Goal: Communication & Community: Answer question/provide support

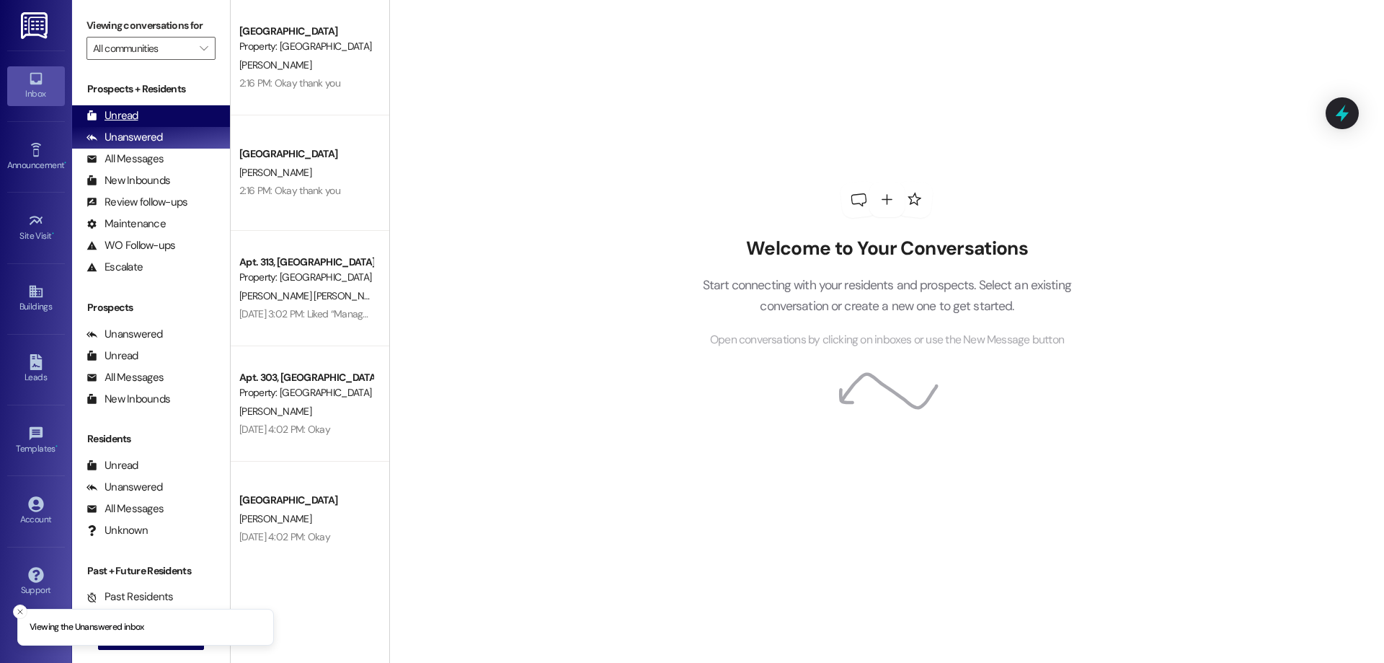
click at [122, 118] on div "Unread" at bounding box center [113, 115] width 52 height 15
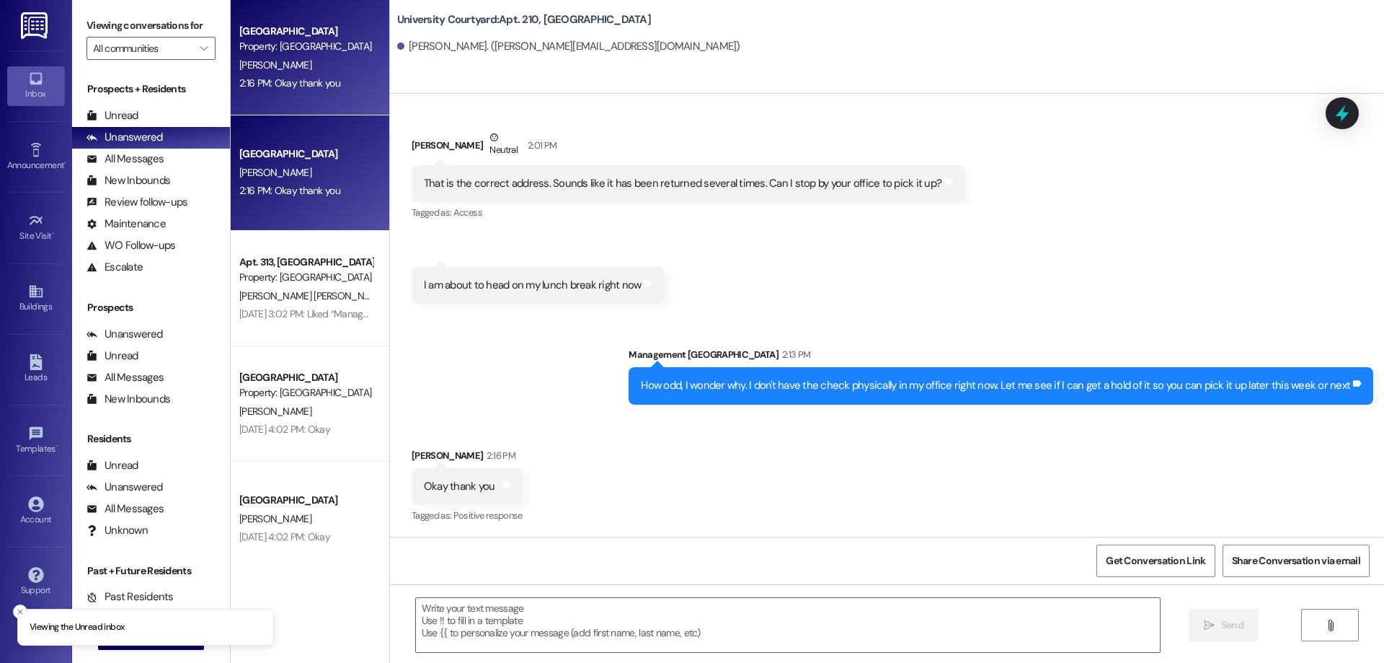
scroll to position [238, 0]
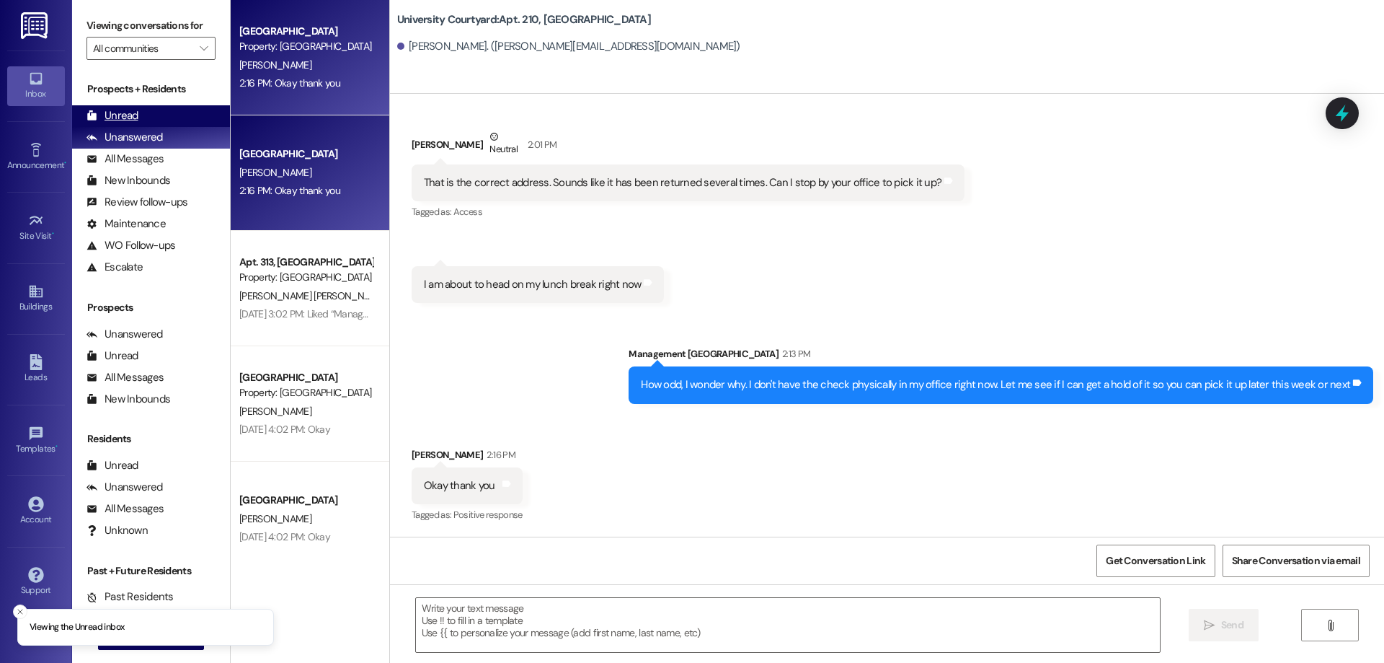
click at [172, 115] on div "Unread (0)" at bounding box center [151, 116] width 158 height 22
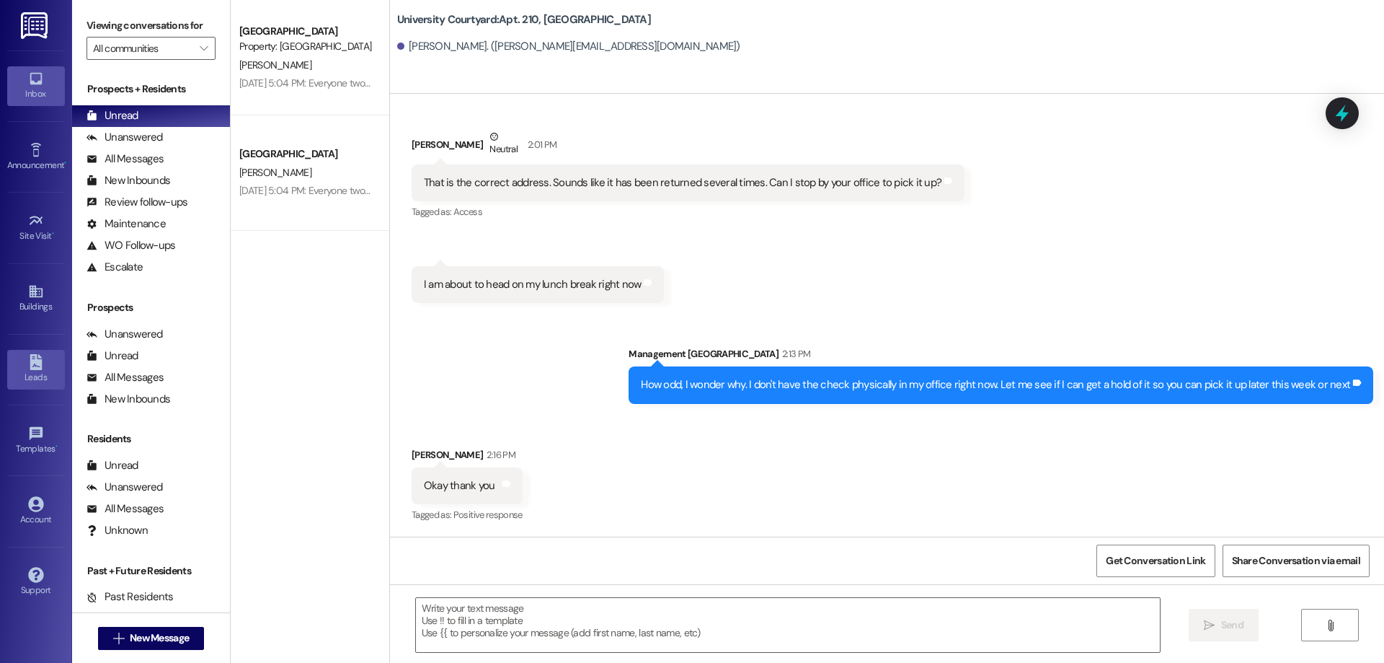
click at [39, 383] on div "Leads" at bounding box center [36, 377] width 72 height 14
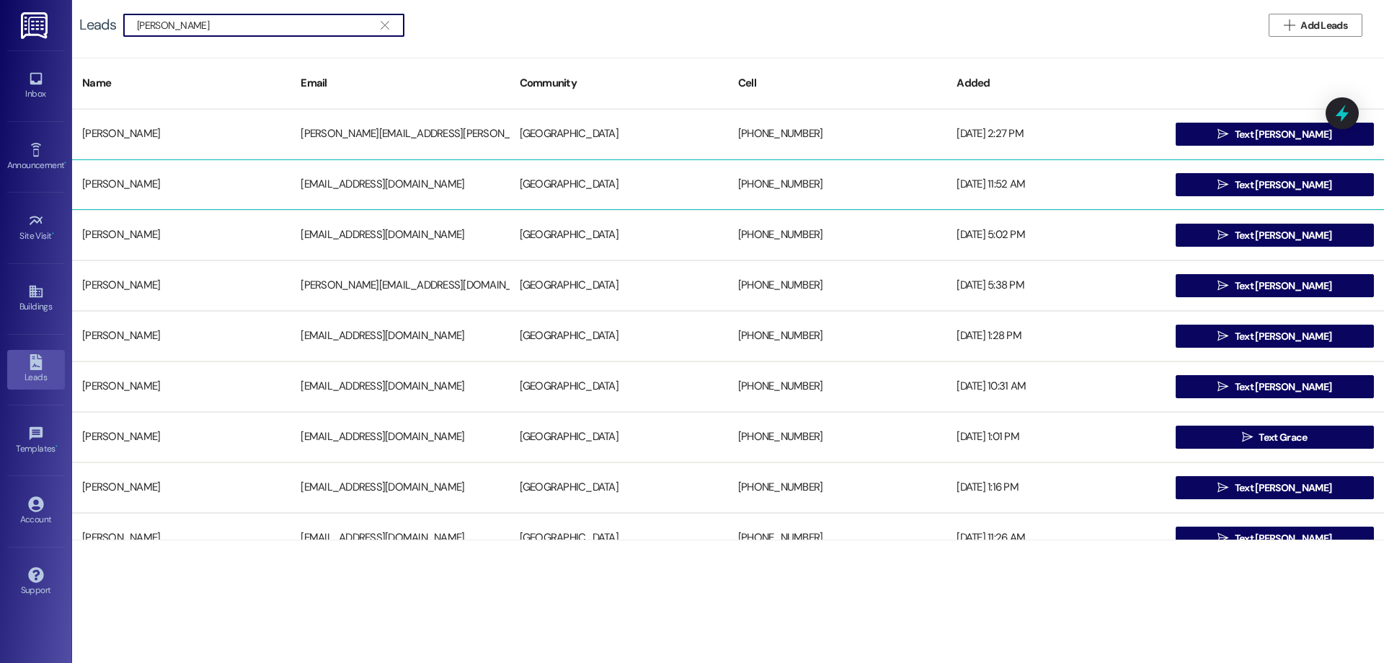
type input "[PERSON_NAME]"
click at [1284, 171] on div " Text [PERSON_NAME]" at bounding box center [1275, 184] width 218 height 29
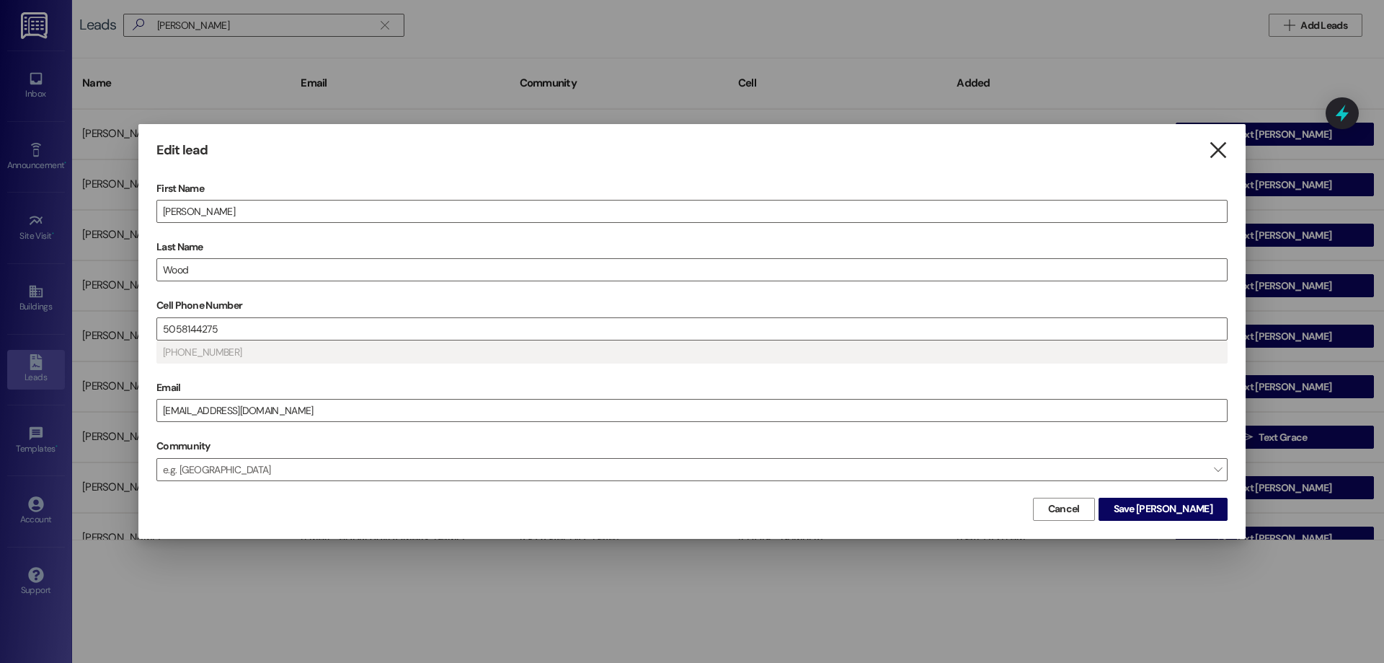
click at [1224, 143] on icon "" at bounding box center [1218, 150] width 19 height 15
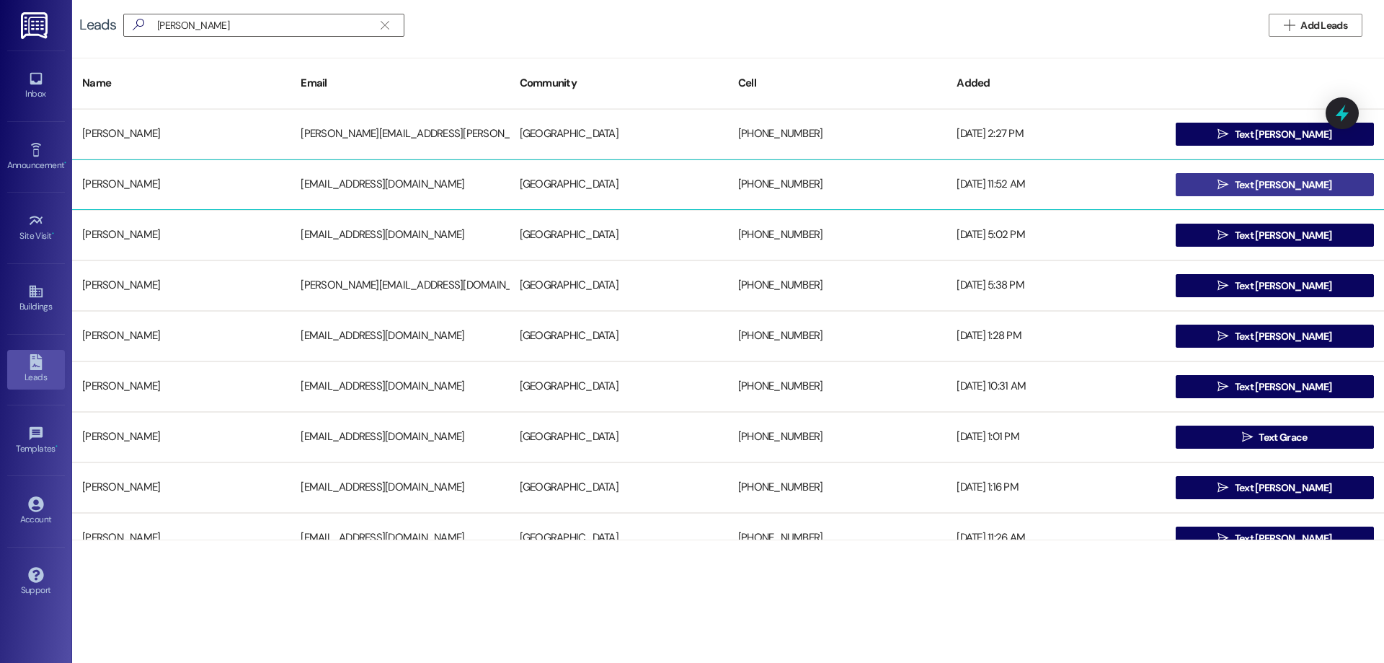
click at [1258, 176] on span " Text [PERSON_NAME]" at bounding box center [1275, 185] width 120 height 22
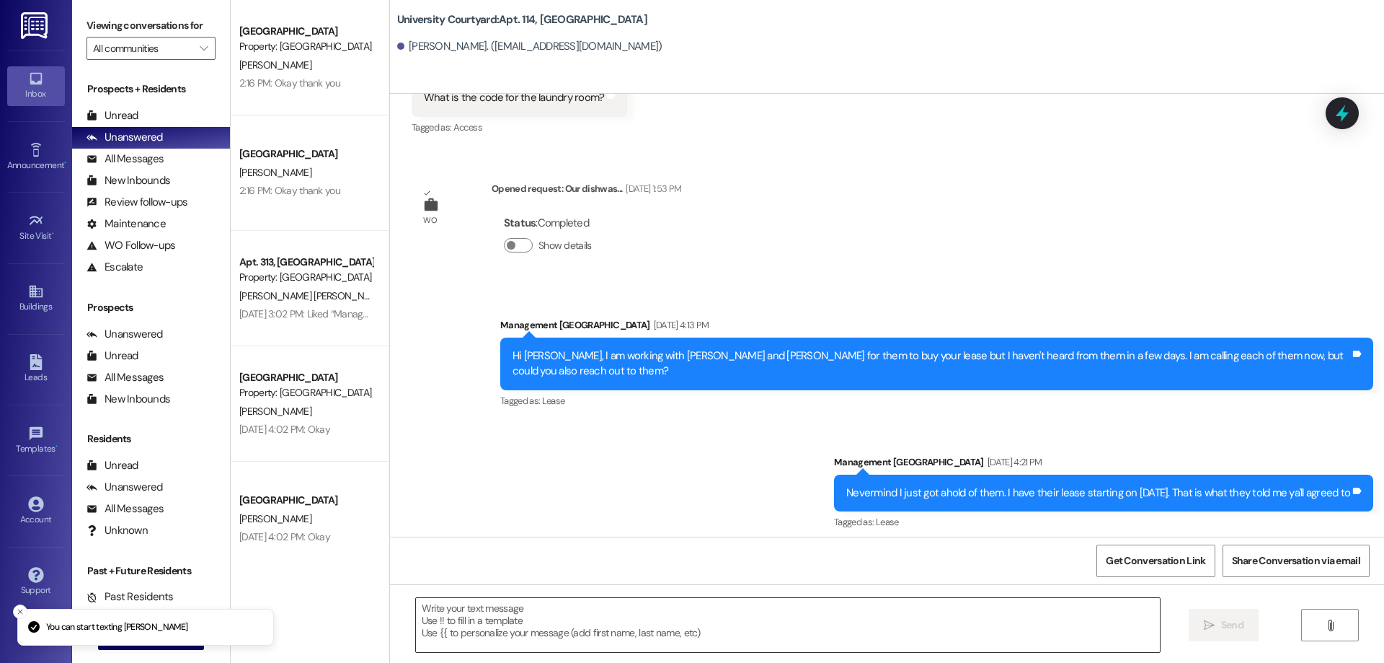
scroll to position [5350, 0]
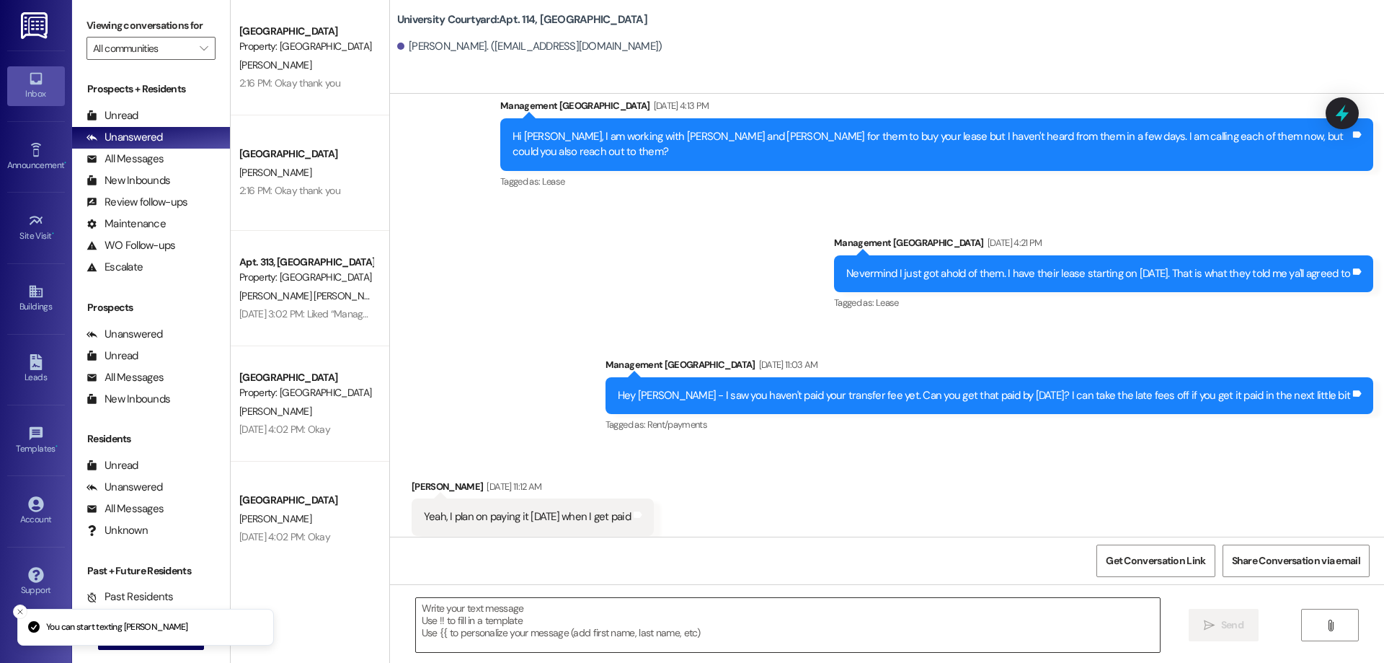
drag, startPoint x: 572, startPoint y: 657, endPoint x: 570, endPoint y: 638, distance: 18.8
click at [572, 656] on div " Send " at bounding box center [887, 638] width 994 height 108
click at [570, 633] on textarea at bounding box center [788, 625] width 744 height 54
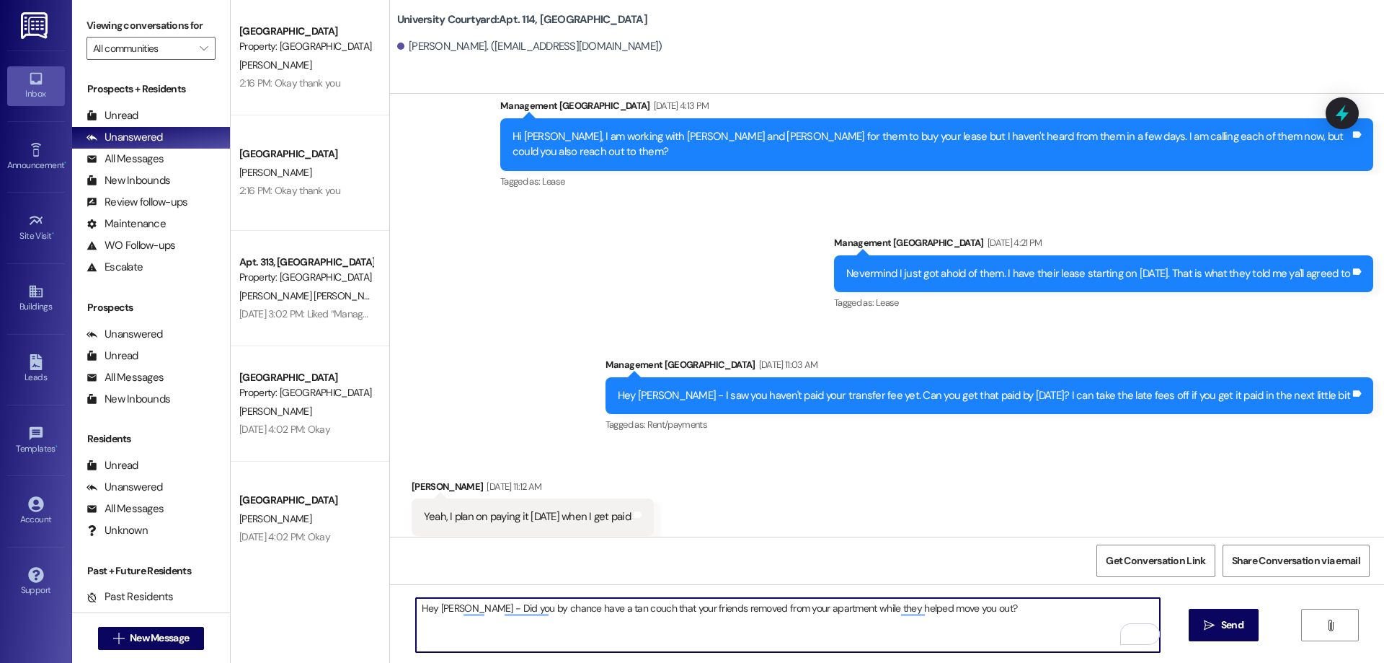
type textarea "Hey [PERSON_NAME] - Did you by chance have a tan couch that your friends remove…"
click at [149, 115] on div "Unread (0)" at bounding box center [151, 116] width 158 height 22
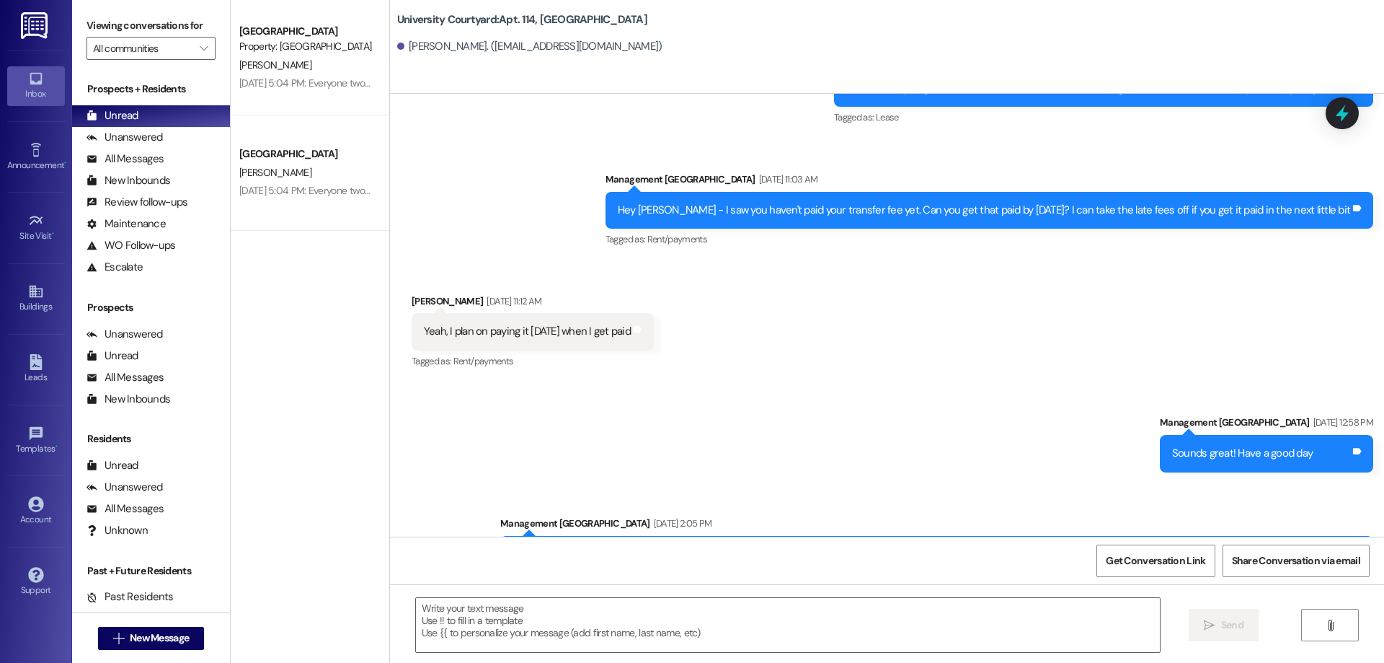
scroll to position [5568, 0]
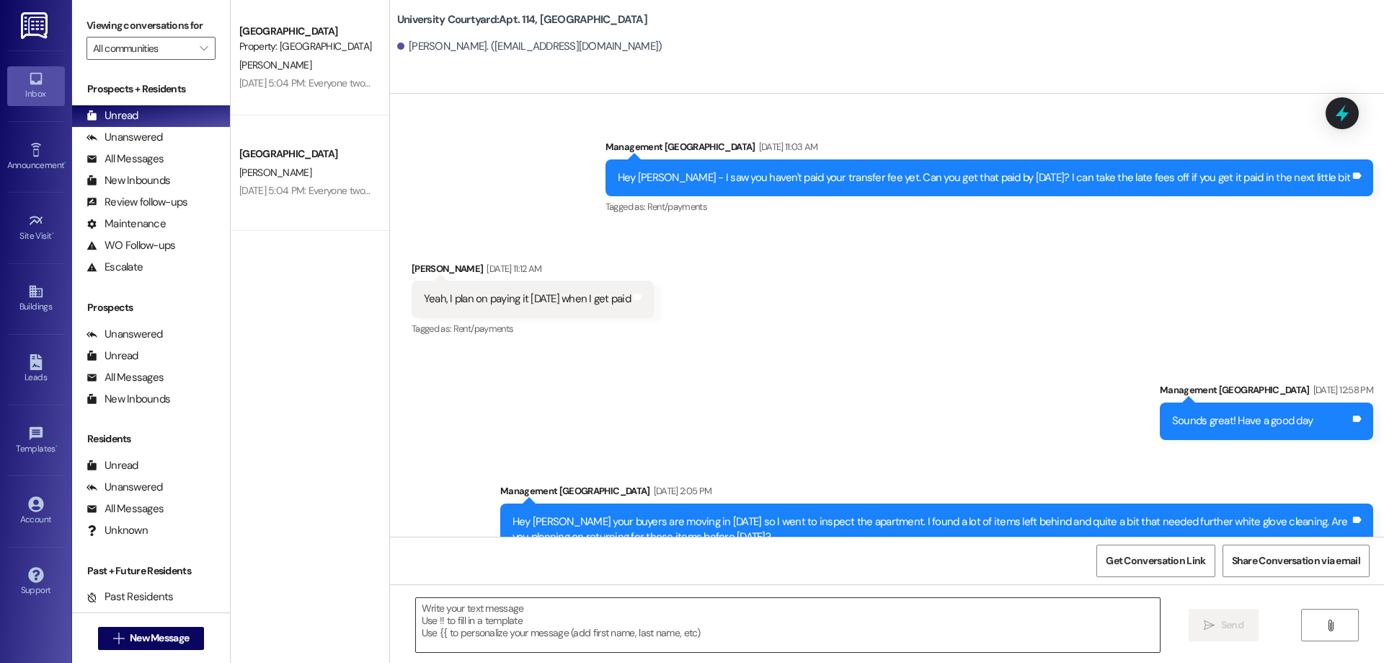
click at [547, 623] on textarea at bounding box center [788, 625] width 744 height 54
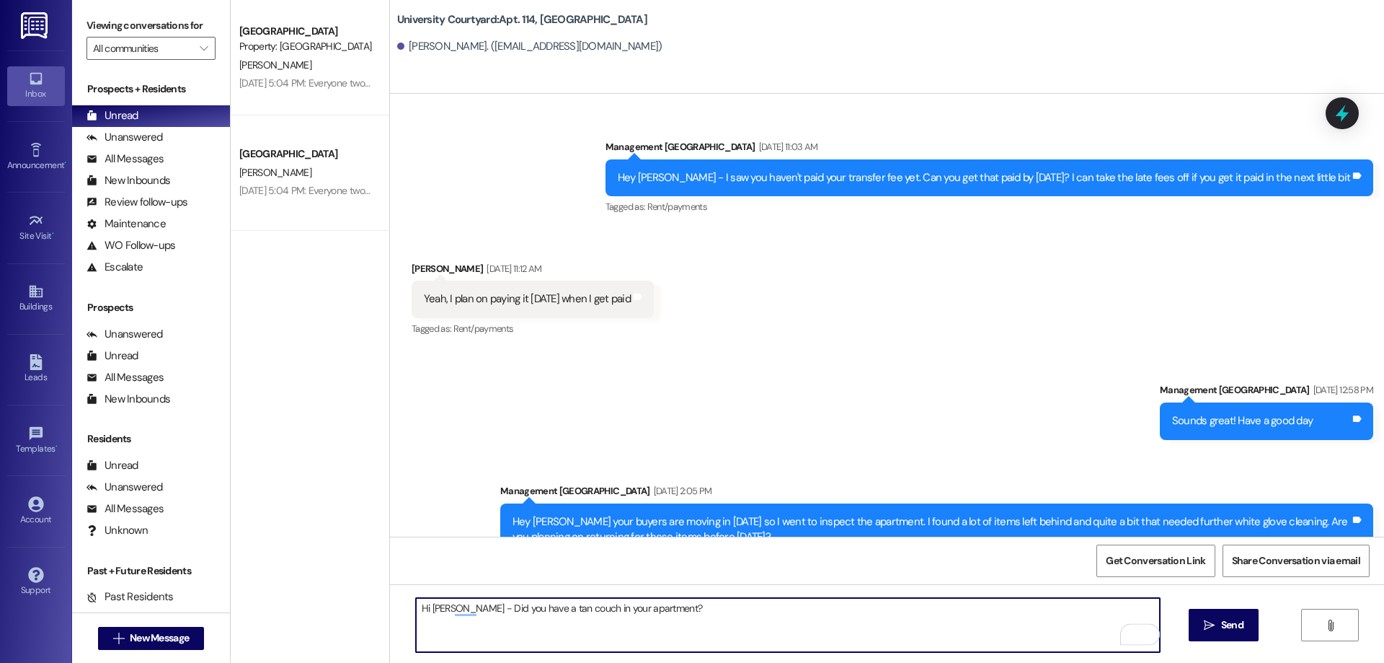
click at [483, 611] on textarea "Hi [PERSON_NAME] - Did you have a tan couch in your apartment?" at bounding box center [788, 625] width 744 height 54
click at [720, 610] on textarea "Hi [PERSON_NAME] - Did you by chance have a tan couch in your apartment?" at bounding box center [788, 625] width 744 height 54
click at [684, 606] on textarea "Hi [PERSON_NAME] - Did you by chance have a tan couch in your apartment?" at bounding box center [788, 625] width 744 height 54
click at [682, 605] on textarea "Hi [PERSON_NAME] - Did you by chance have a tan couch in your apartment?" at bounding box center [788, 625] width 744 height 54
type textarea "Hi [PERSON_NAME] - Did you by chance have a tan couch in your apartment that yo…"
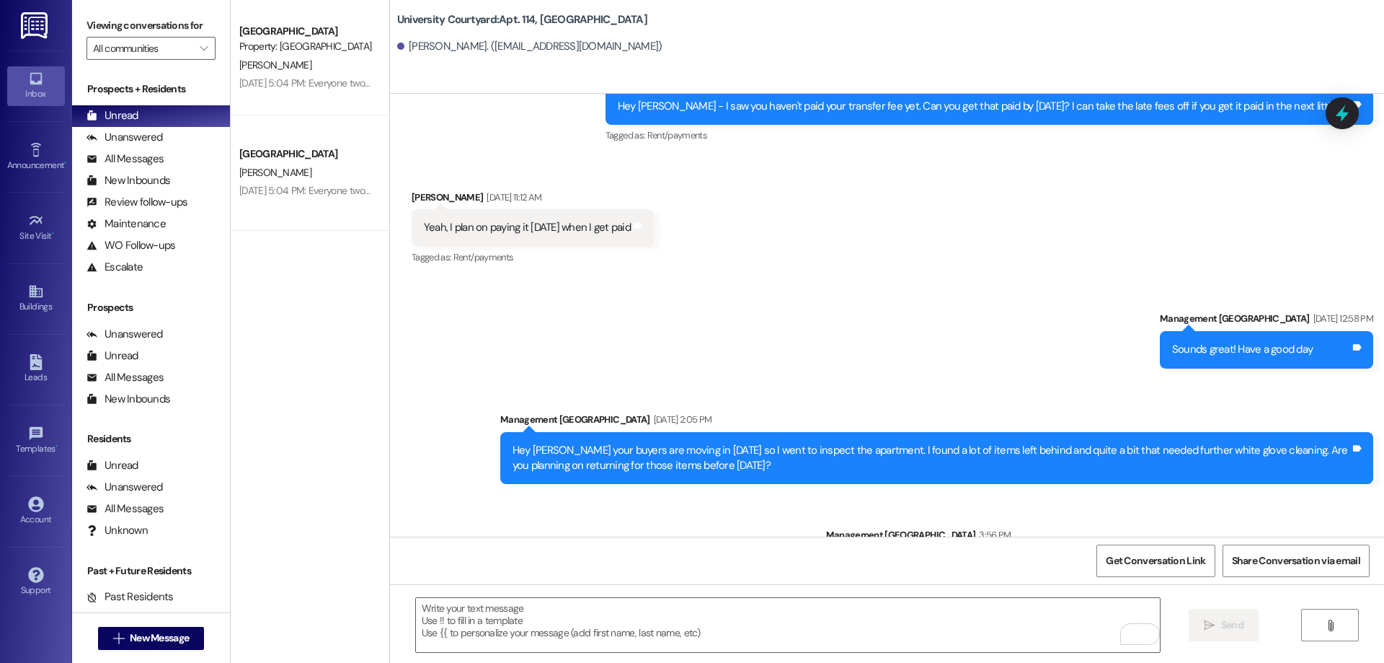
scroll to position [5668, 0]
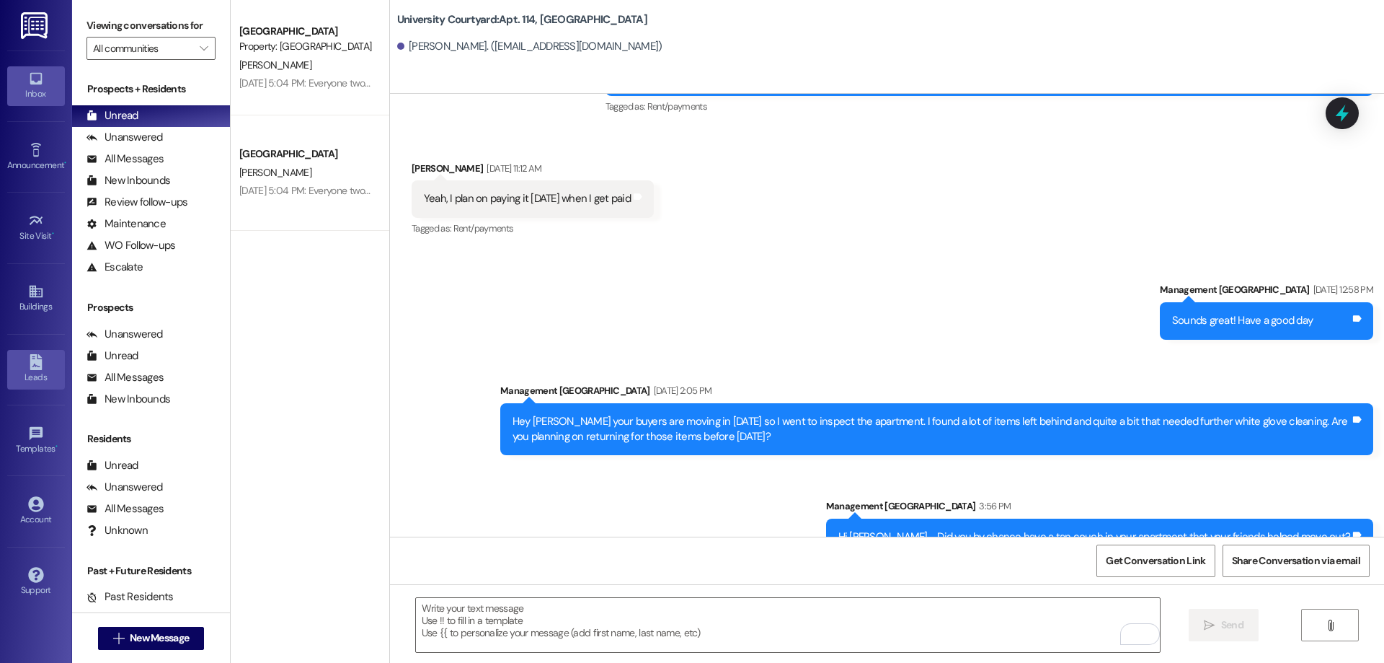
click at [39, 378] on div "Leads" at bounding box center [36, 377] width 72 height 14
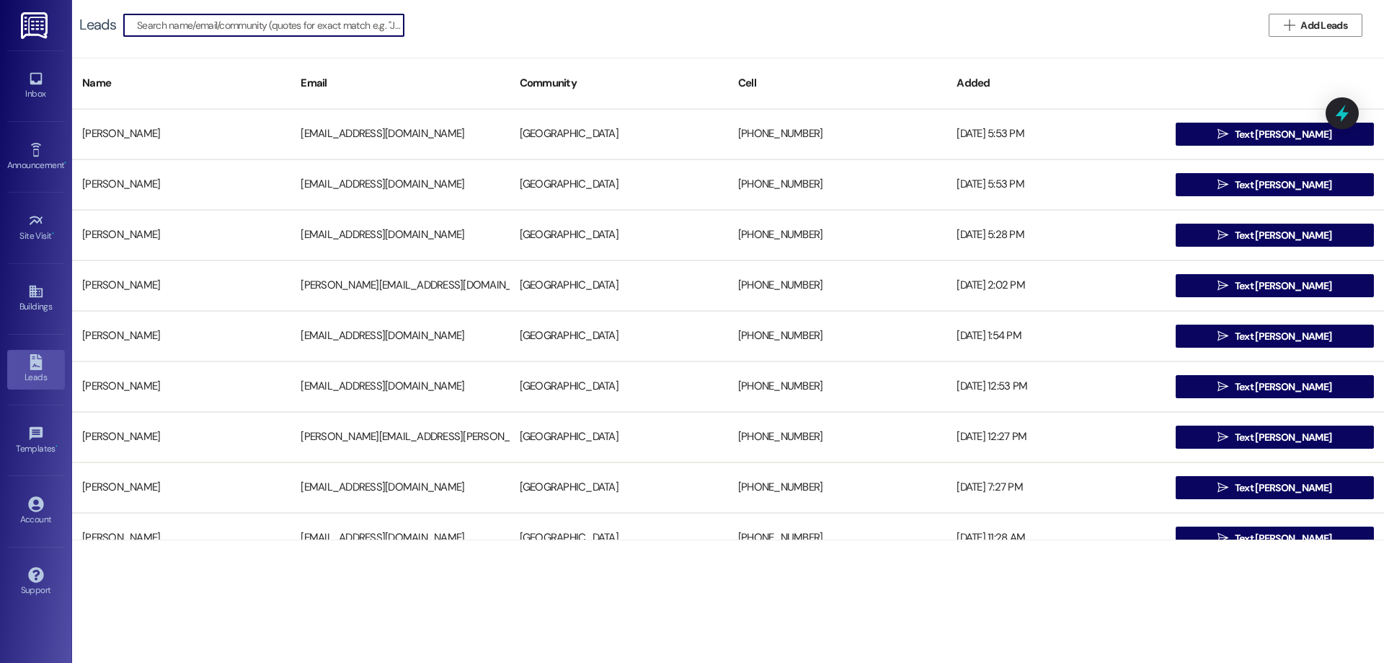
type input "s"
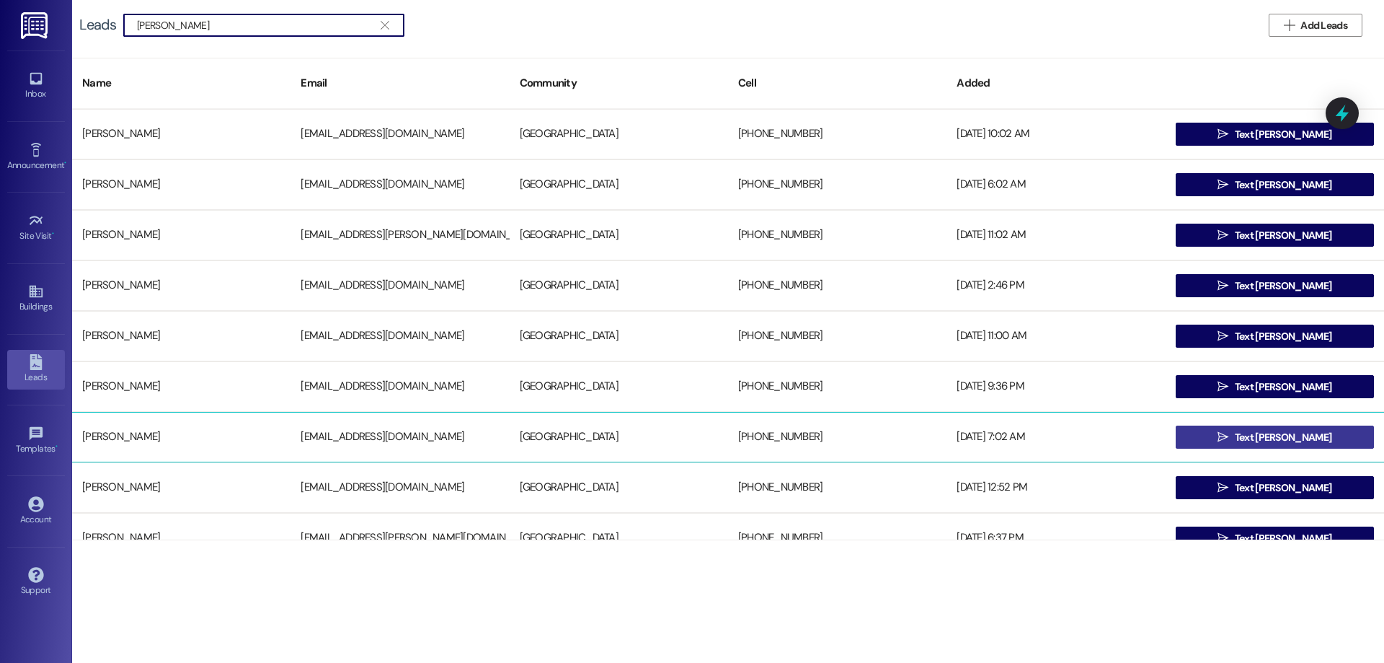
type input "[PERSON_NAME]"
click at [1284, 430] on span "Text [PERSON_NAME]" at bounding box center [1283, 437] width 97 height 15
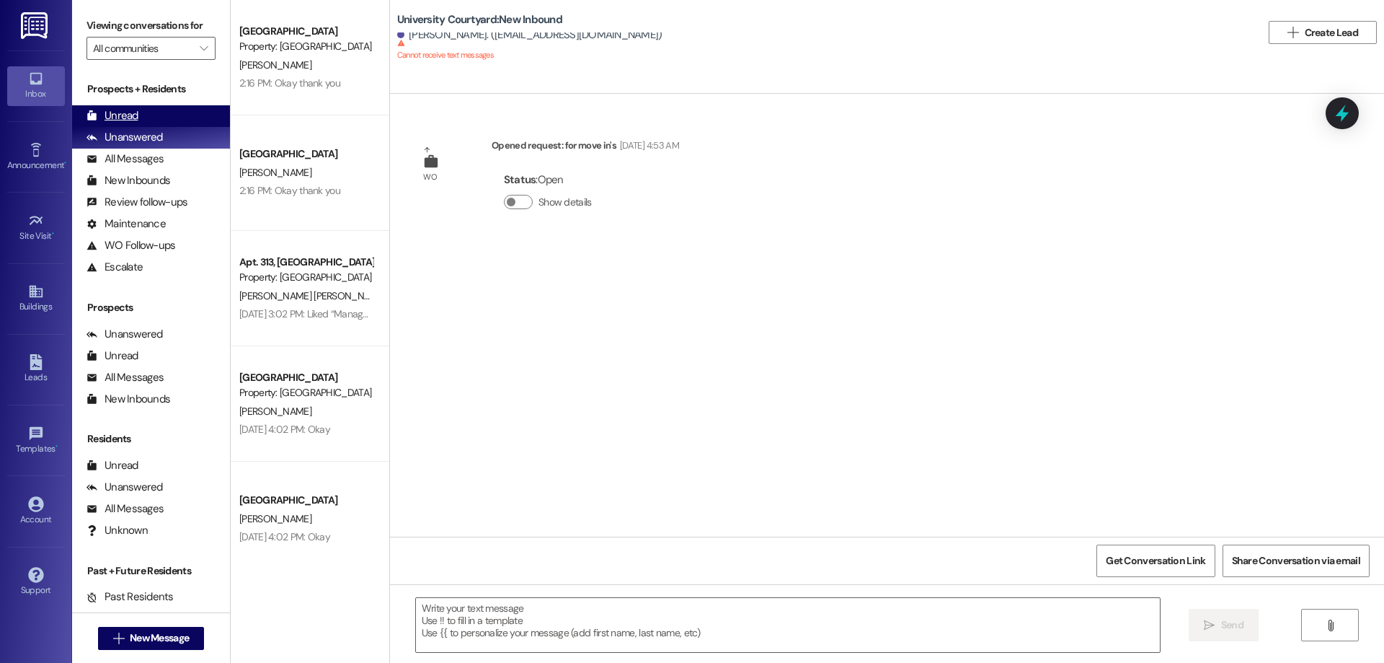
click at [110, 119] on div "Unread" at bounding box center [113, 115] width 52 height 15
